Goal: Check status

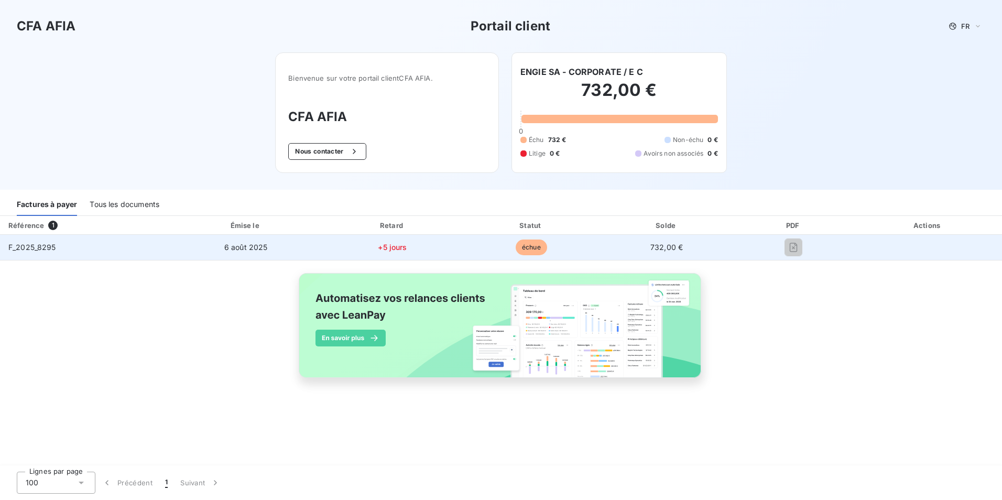
click at [26, 248] on span "F_2025_8295" at bounding box center [32, 247] width 48 height 9
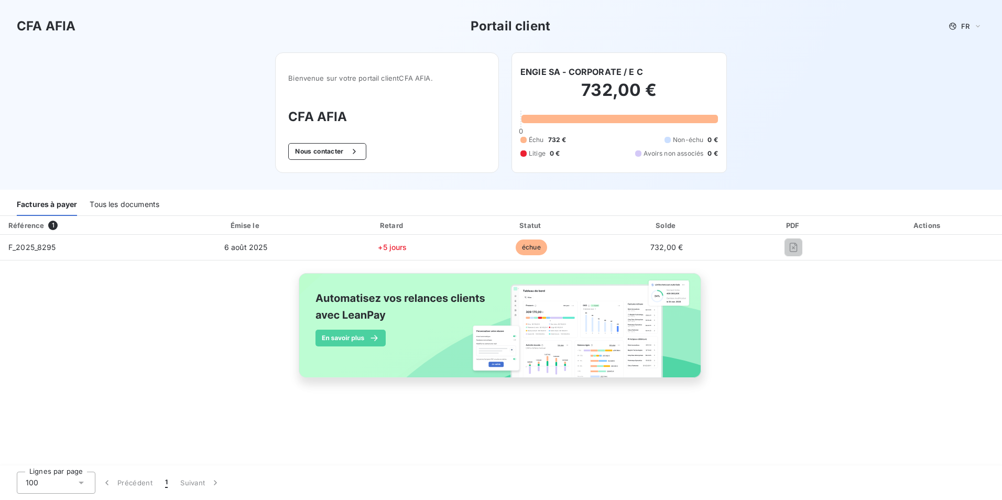
drag, startPoint x: 26, startPoint y: 248, endPoint x: 129, endPoint y: 311, distance: 120.6
click at [129, 311] on div "Référence 1 Émise le Retard Statut Solde PDF Actions F_2025_8295 [DATE] +5 jour…" at bounding box center [501, 309] width 1002 height 186
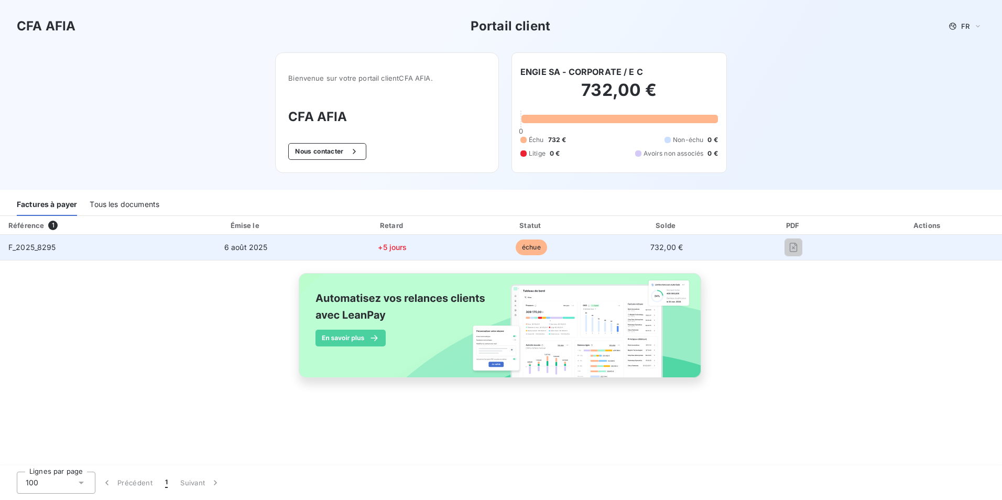
click at [532, 248] on span "échue" at bounding box center [531, 247] width 31 height 16
click at [391, 247] on span "+5 jours" at bounding box center [392, 247] width 29 height 9
click at [252, 247] on span "6 août 2025" at bounding box center [245, 247] width 43 height 9
click at [40, 247] on span "F_2025_8295" at bounding box center [32, 247] width 48 height 9
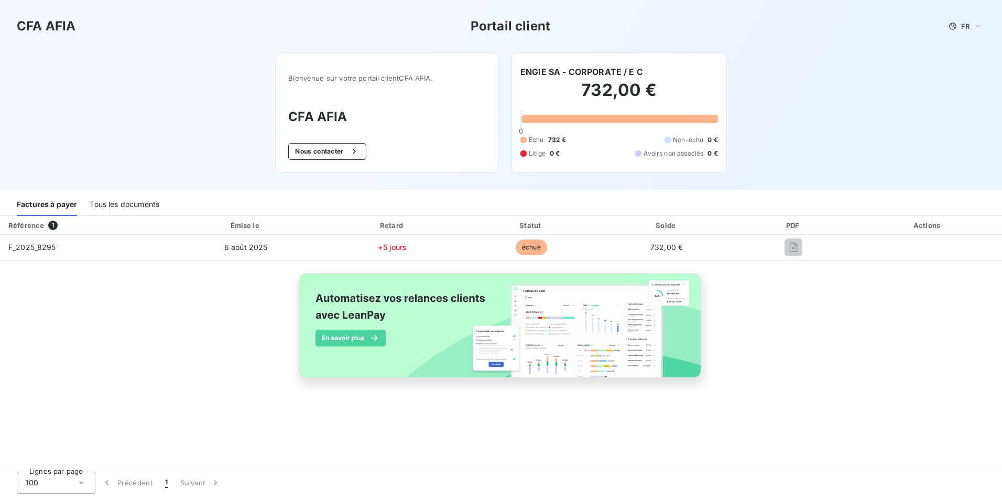
click at [127, 207] on div "Tous les documents" at bounding box center [125, 205] width 70 height 22
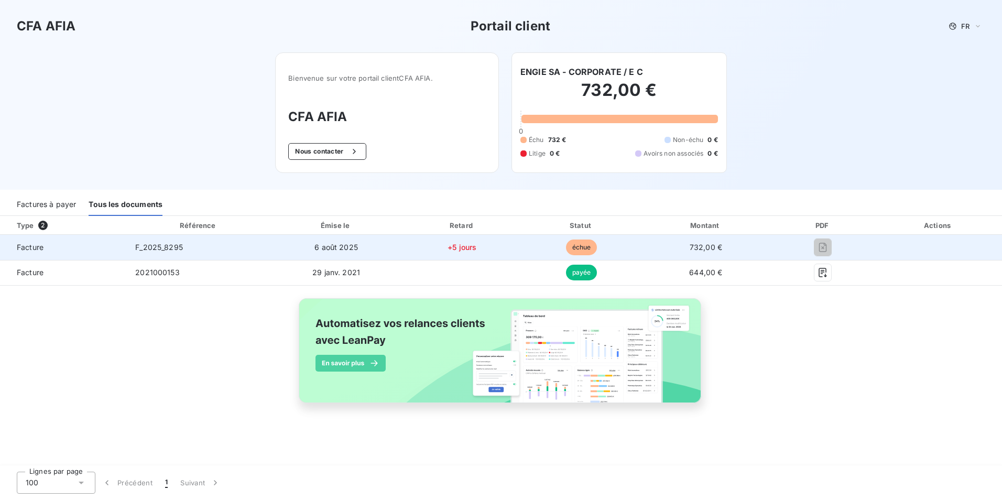
click at [160, 250] on span "F_2025_8295" at bounding box center [159, 247] width 48 height 9
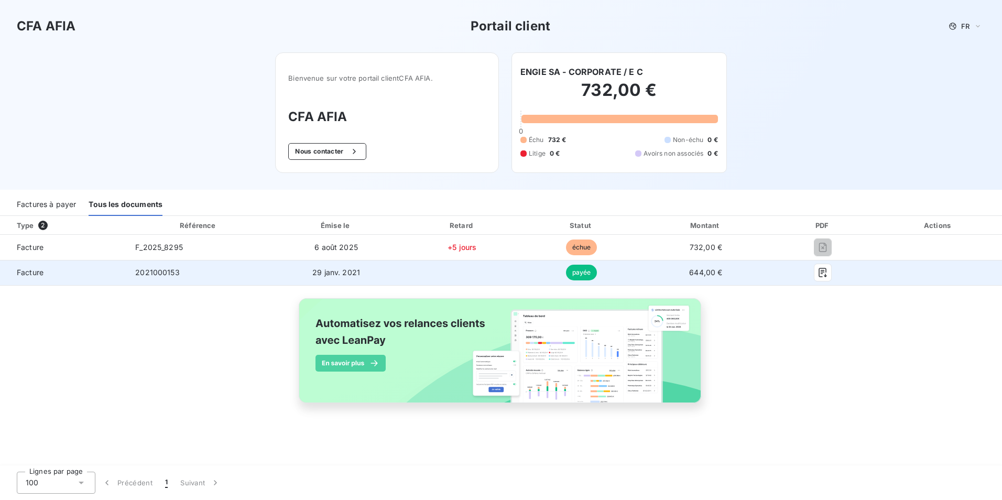
click at [160, 273] on span "2021000153" at bounding box center [157, 272] width 45 height 9
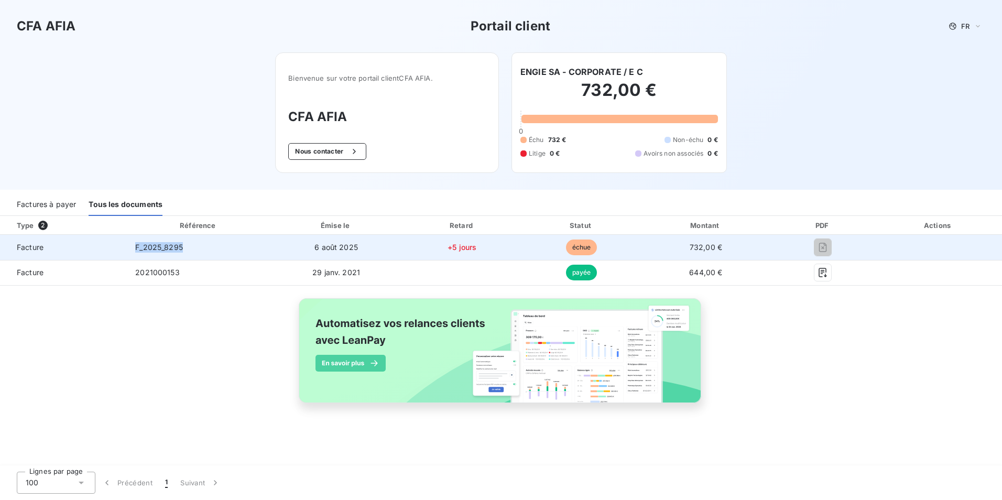
drag, startPoint x: 136, startPoint y: 247, endPoint x: 183, endPoint y: 247, distance: 47.2
click at [183, 247] on span "F_2025_8295" at bounding box center [159, 247] width 48 height 9
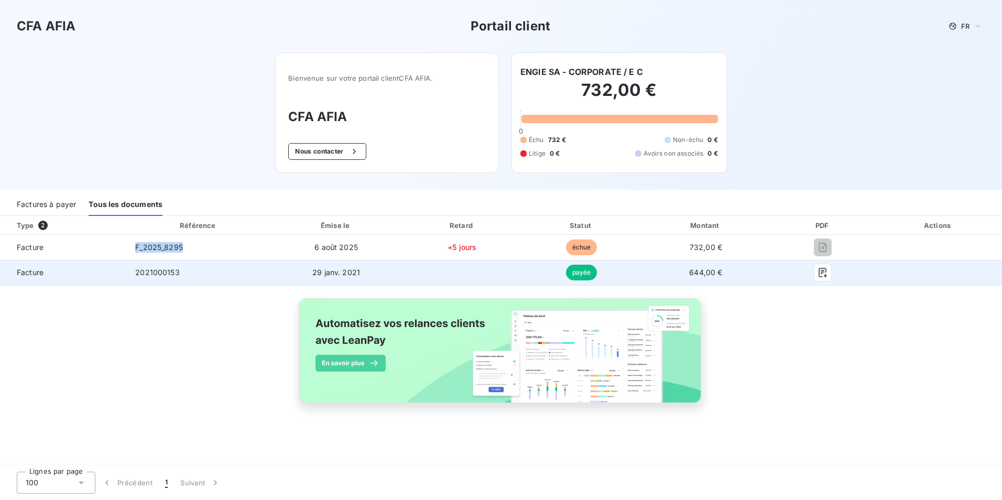
copy span "F_2025_8295"
